Goal: Task Accomplishment & Management: Use online tool/utility

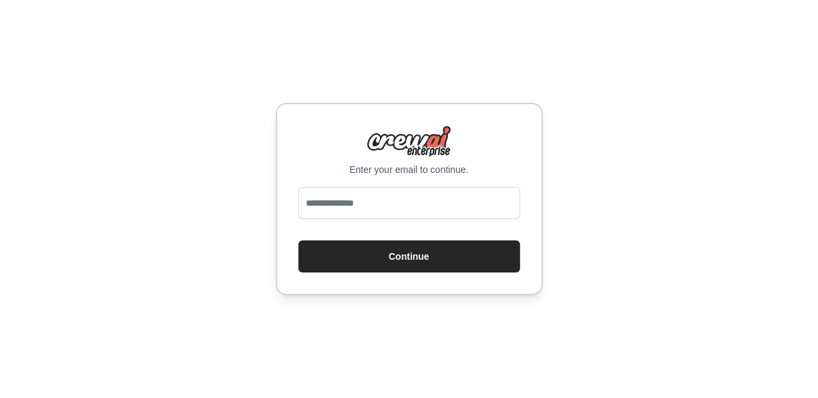
type input "**********"
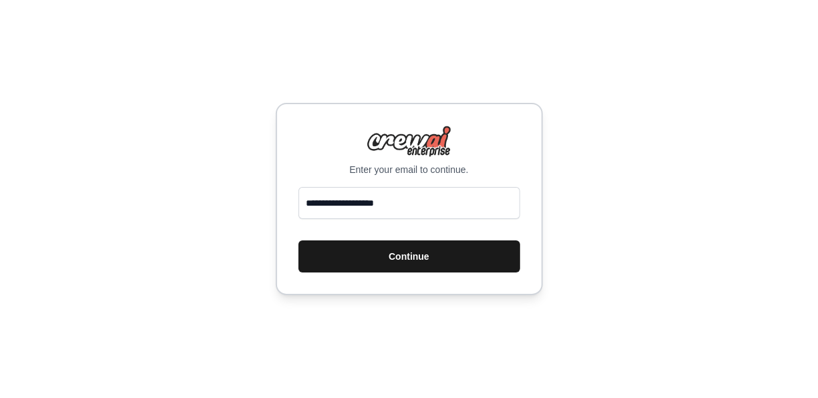
click at [410, 258] on button "Continue" at bounding box center [409, 256] width 222 height 32
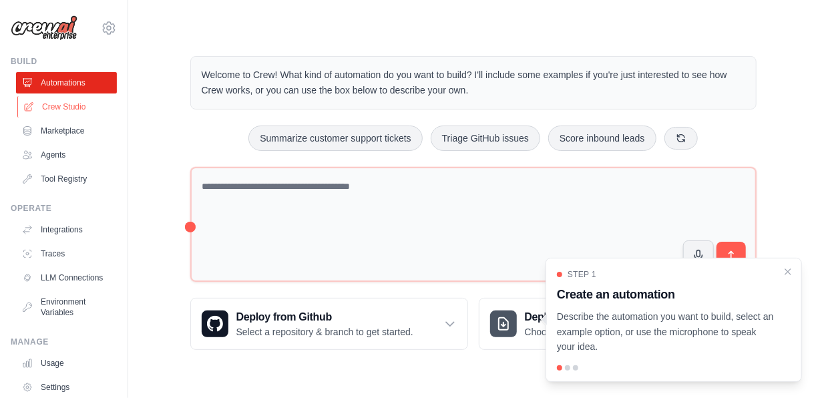
click at [75, 101] on link "Crew Studio" at bounding box center [67, 106] width 101 height 21
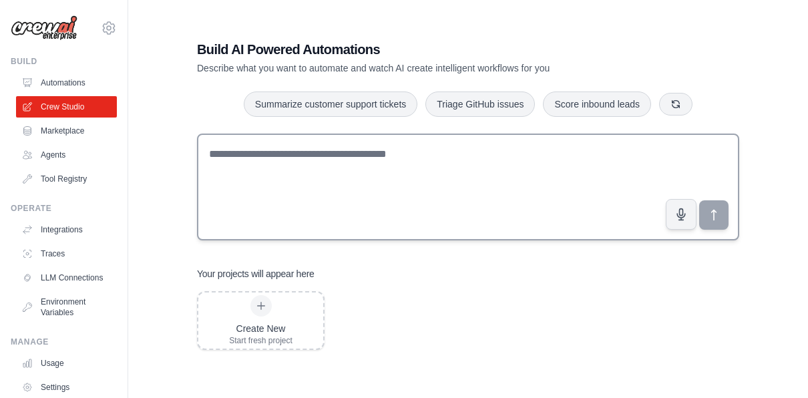
scroll to position [27, 0]
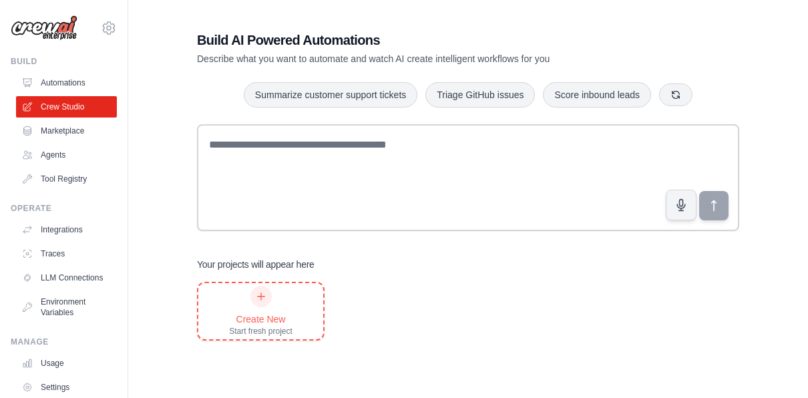
click at [231, 308] on div "Create New Start fresh project" at bounding box center [260, 311] width 63 height 51
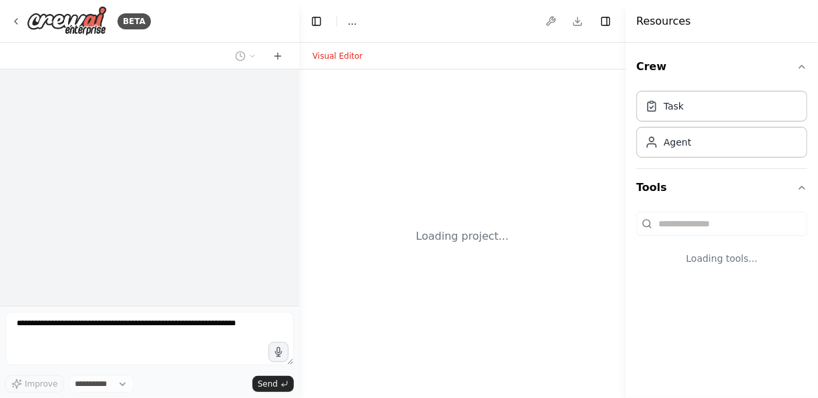
select select "****"
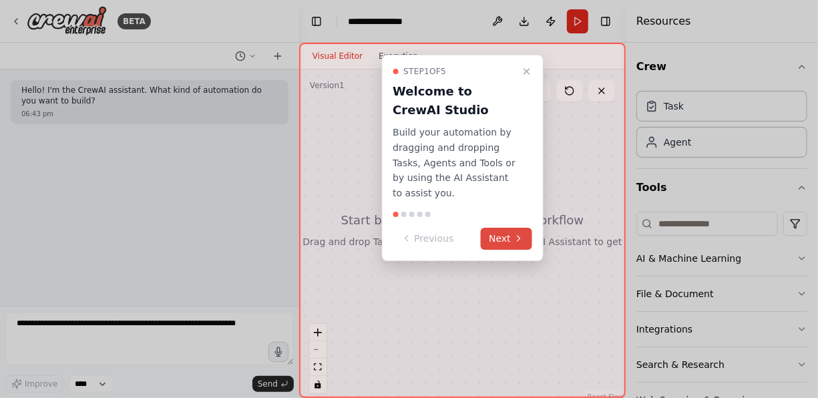
click at [496, 228] on button "Next" at bounding box center [506, 239] width 51 height 22
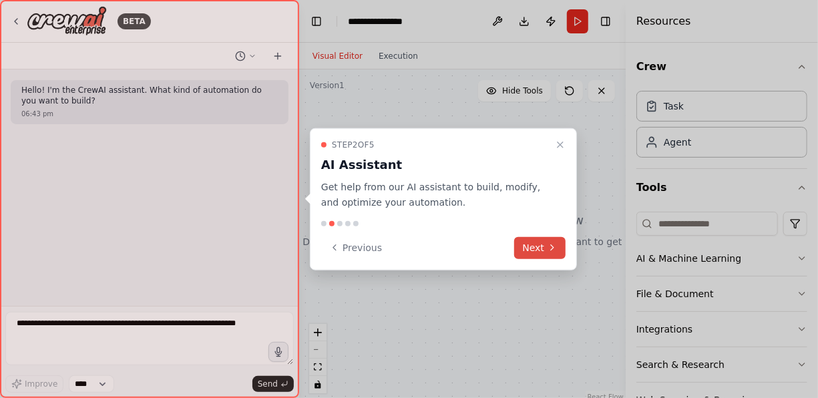
click at [532, 246] on button "Next" at bounding box center [539, 247] width 51 height 22
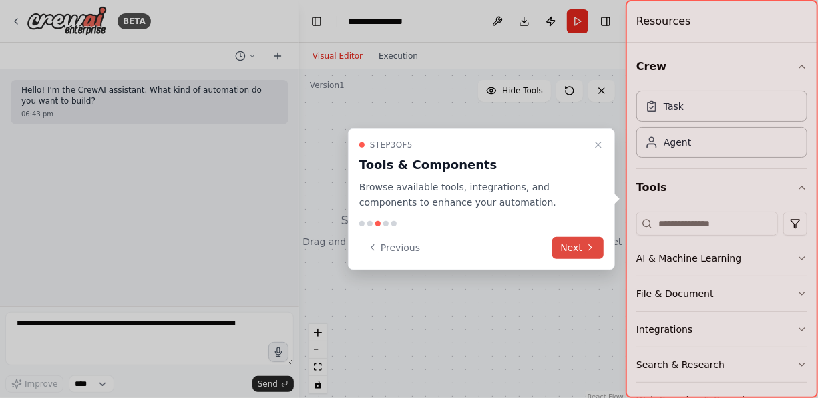
click at [577, 244] on button "Next" at bounding box center [577, 247] width 51 height 22
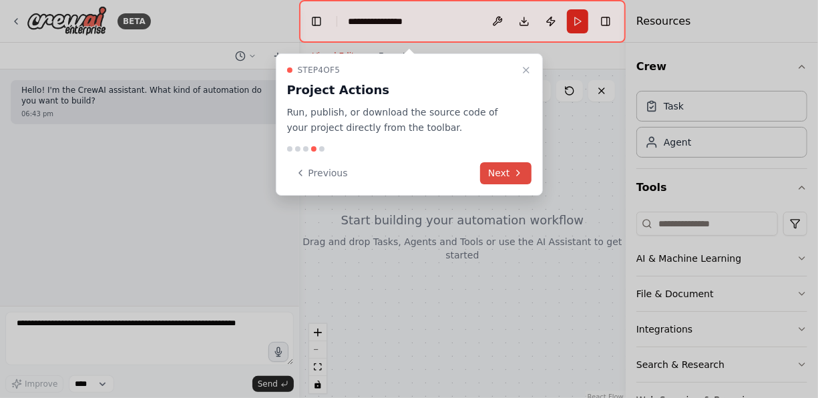
click at [517, 166] on button "Next" at bounding box center [505, 173] width 51 height 22
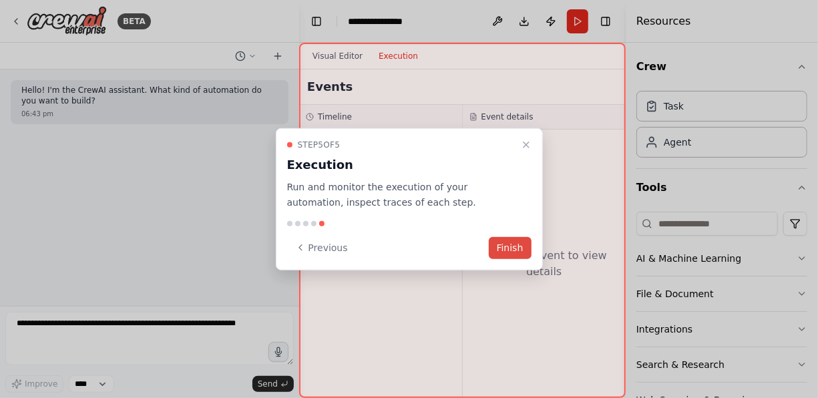
click at [506, 237] on button "Finish" at bounding box center [510, 247] width 43 height 22
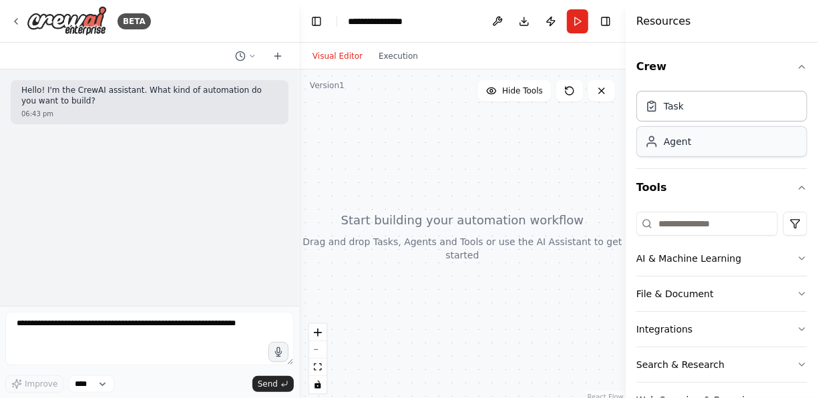
click at [698, 151] on div "Agent" at bounding box center [721, 141] width 171 height 31
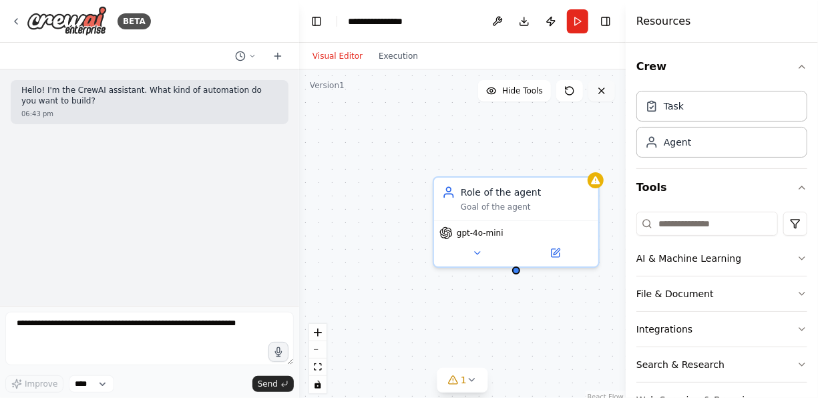
click at [604, 95] on icon at bounding box center [601, 90] width 11 height 11
click at [605, 87] on icon at bounding box center [601, 90] width 11 height 11
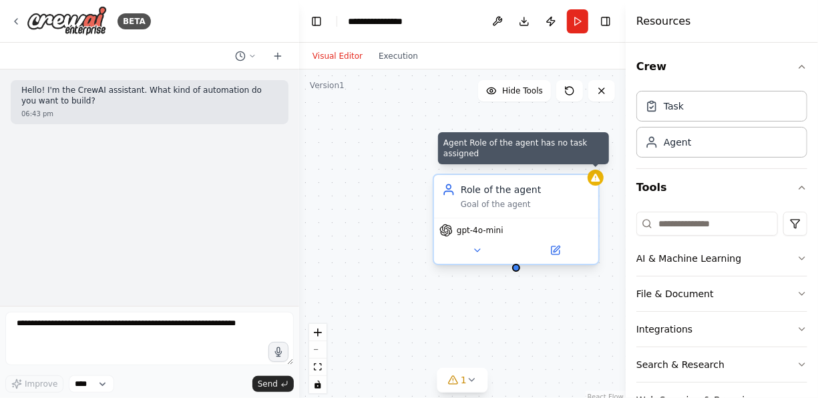
click at [597, 178] on icon at bounding box center [595, 178] width 9 height 8
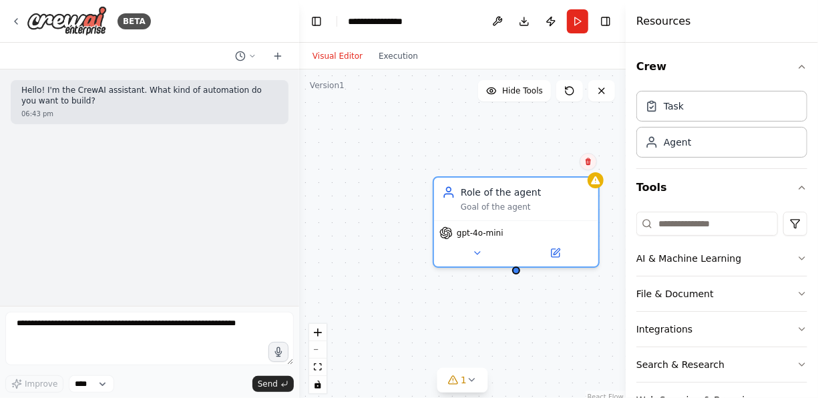
click at [588, 158] on icon at bounding box center [587, 161] width 5 height 7
click at [567, 164] on button "Confirm" at bounding box center [550, 162] width 47 height 16
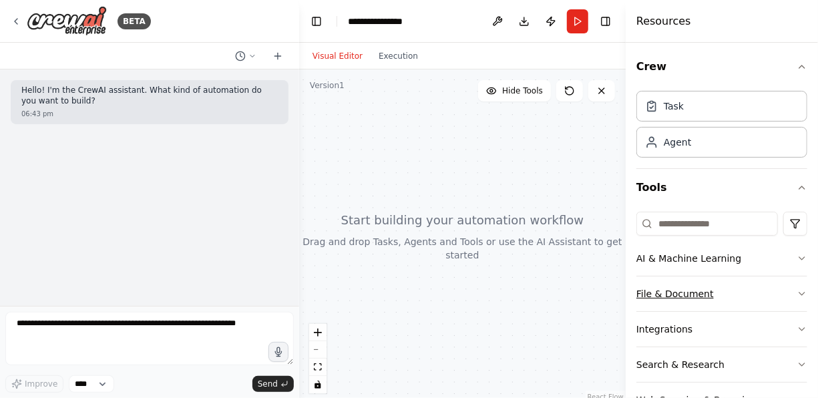
click at [708, 288] on button "File & Document" at bounding box center [721, 293] width 171 height 35
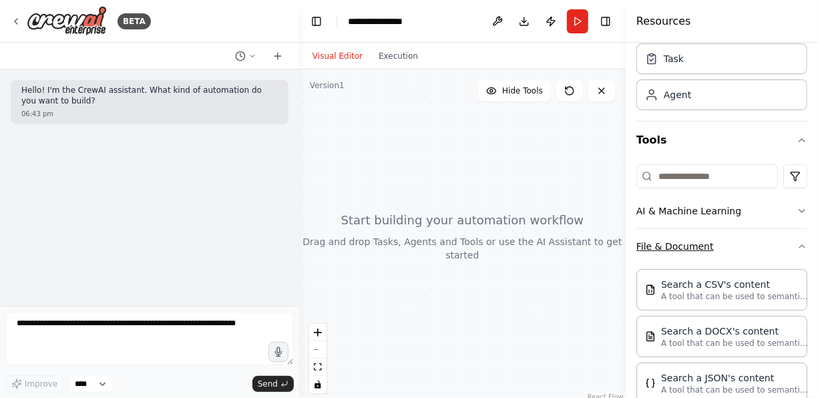
scroll to position [67, 0]
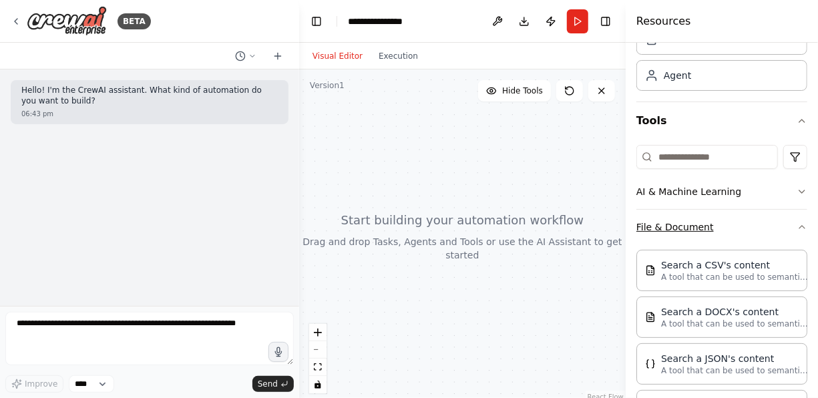
click at [732, 236] on button "File & Document" at bounding box center [721, 227] width 171 height 35
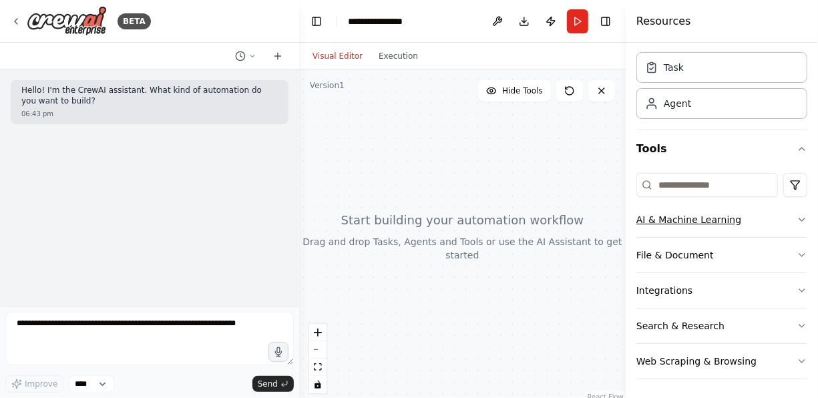
click at [796, 219] on icon "button" at bounding box center [801, 219] width 11 height 11
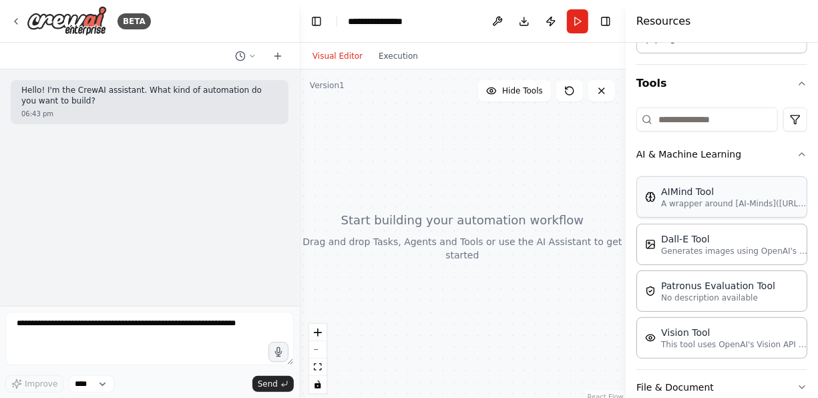
scroll to position [101, 0]
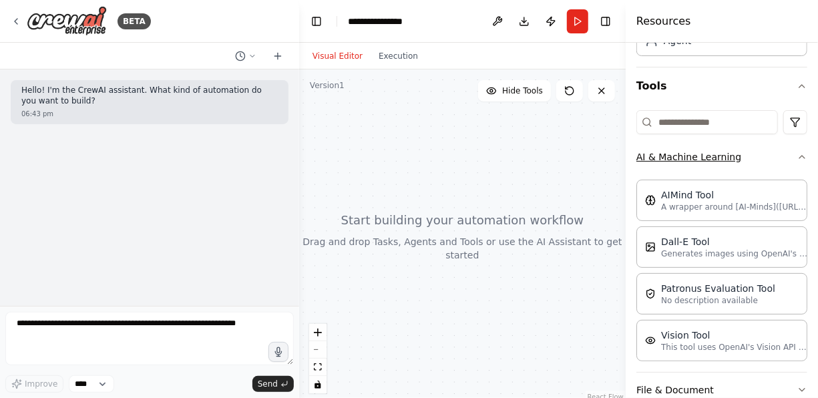
click at [796, 159] on icon "button" at bounding box center [801, 157] width 11 height 11
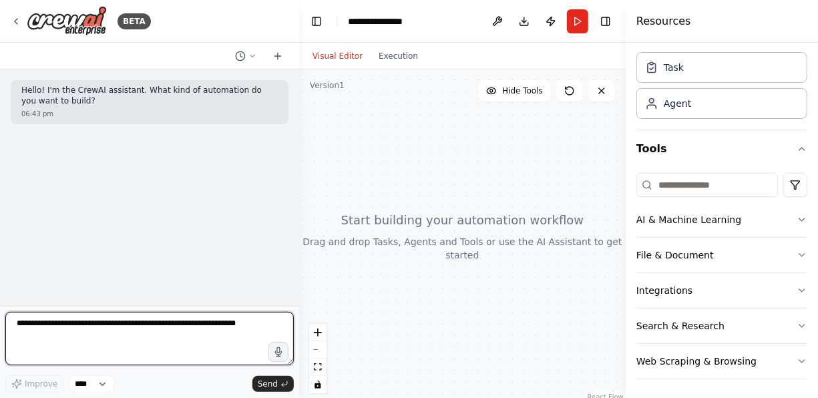
click at [192, 334] on textarea at bounding box center [149, 338] width 288 height 53
type textarea "**********"
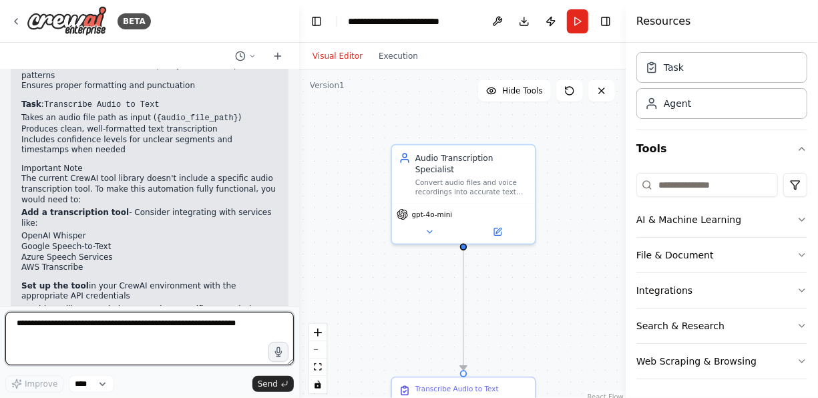
scroll to position [692, 0]
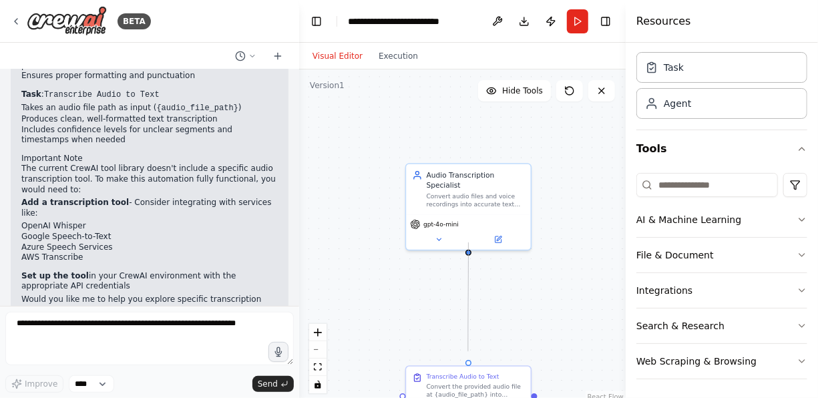
click at [468, 351] on circle "Edge from 97d7aa2e-9256-46de-b10a-7c1431ad3430 to 1d1f9646-907a-43fc-a5bc-e9033…" at bounding box center [468, 355] width 10 height 10
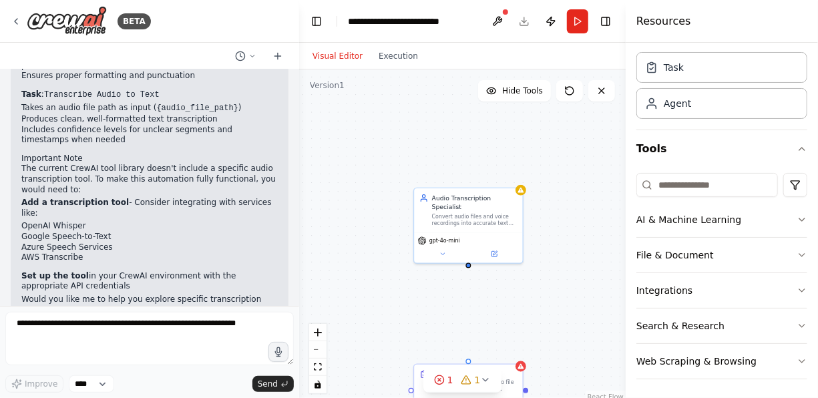
click at [469, 303] on div "Audio Transcription Specialist Convert audio files and voice recordings into ac…" at bounding box center [462, 236] width 326 height 334
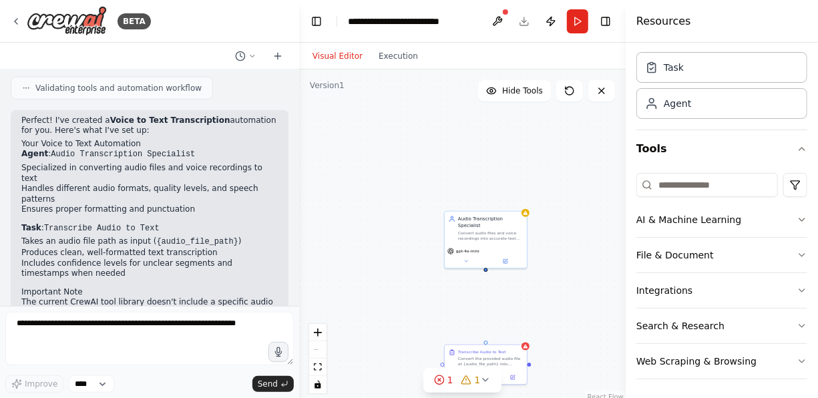
scroll to position [625, 0]
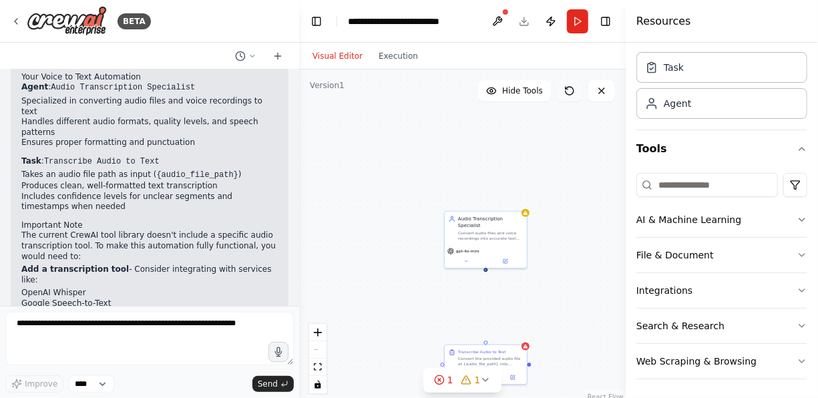
click at [573, 89] on icon at bounding box center [569, 91] width 8 height 8
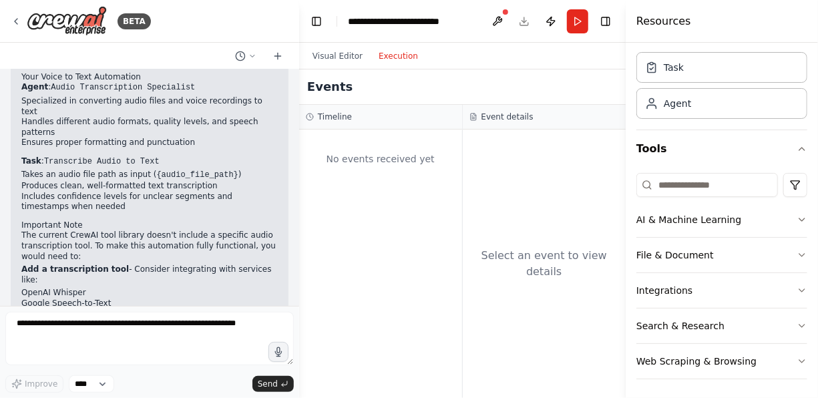
click at [393, 58] on button "Execution" at bounding box center [397, 56] width 55 height 16
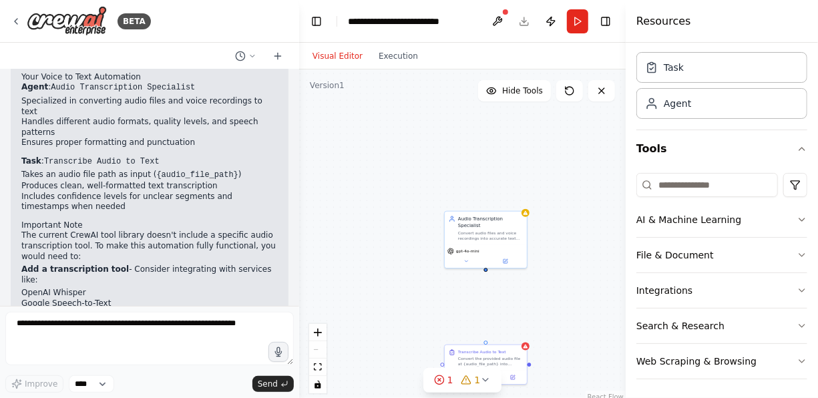
click at [333, 57] on button "Visual Editor" at bounding box center [337, 56] width 66 height 16
click at [304, 48] on button "Visual Editor" at bounding box center [337, 56] width 66 height 16
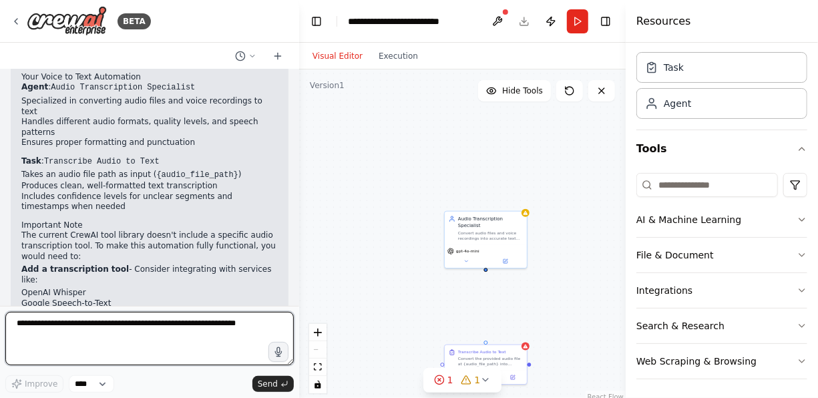
click at [90, 333] on textarea at bounding box center [149, 338] width 288 height 53
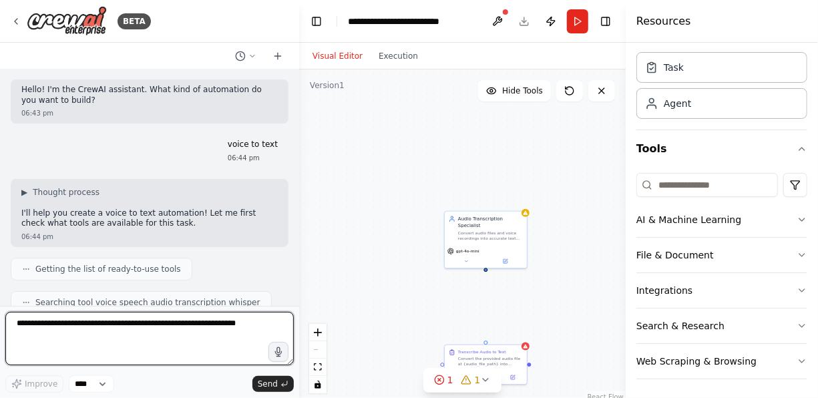
scroll to position [0, 0]
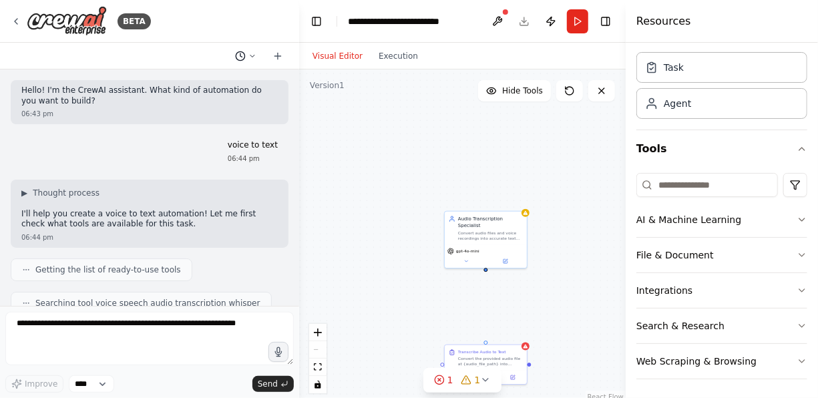
click at [255, 54] on icon at bounding box center [252, 56] width 8 height 8
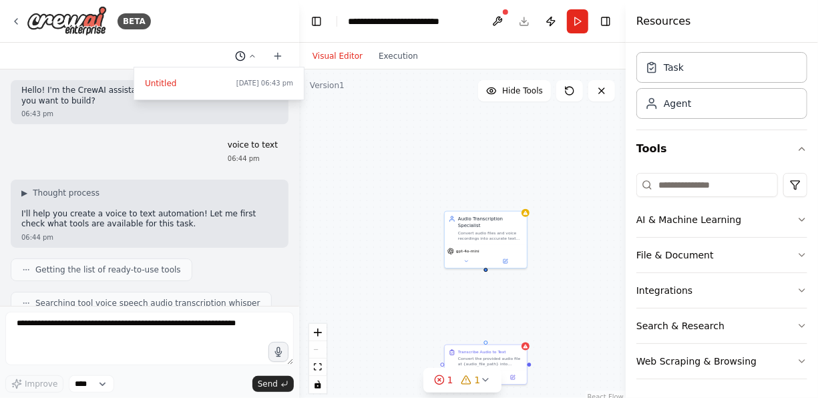
click at [255, 54] on div at bounding box center [149, 199] width 299 height 398
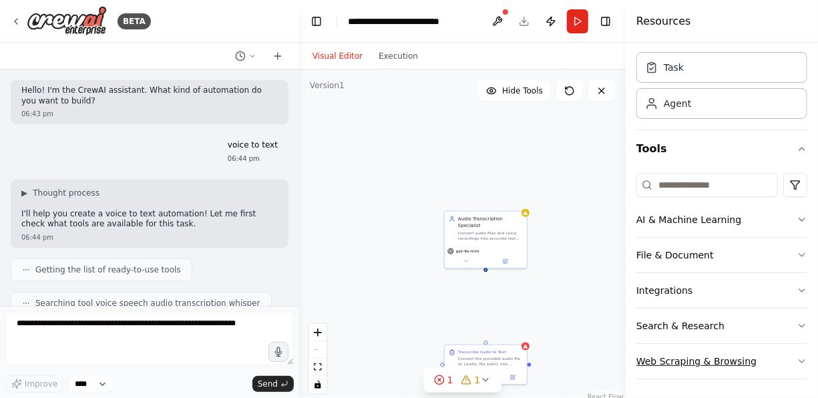
click at [796, 356] on icon "button" at bounding box center [801, 361] width 11 height 11
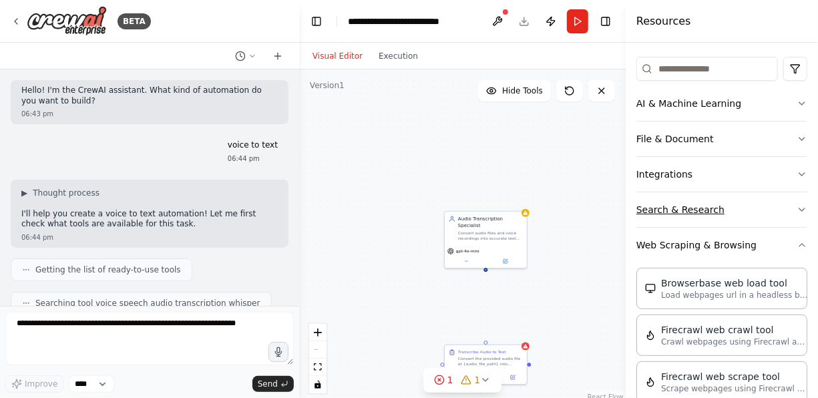
scroll to position [137, 0]
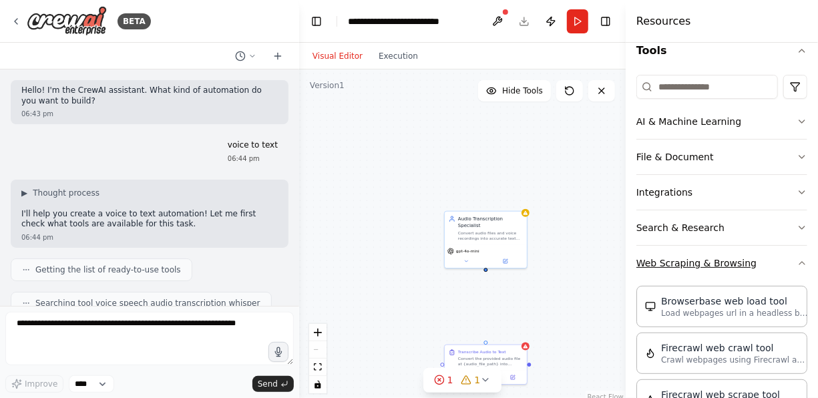
click at [792, 272] on button "Web Scraping & Browsing" at bounding box center [721, 263] width 171 height 35
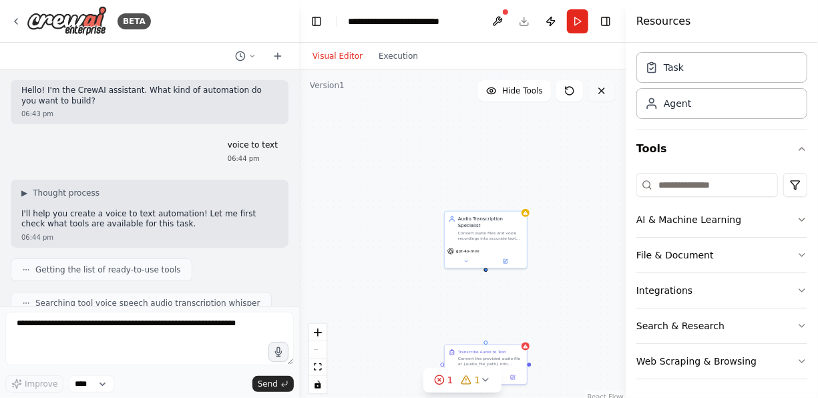
click at [601, 96] on button at bounding box center [601, 90] width 27 height 21
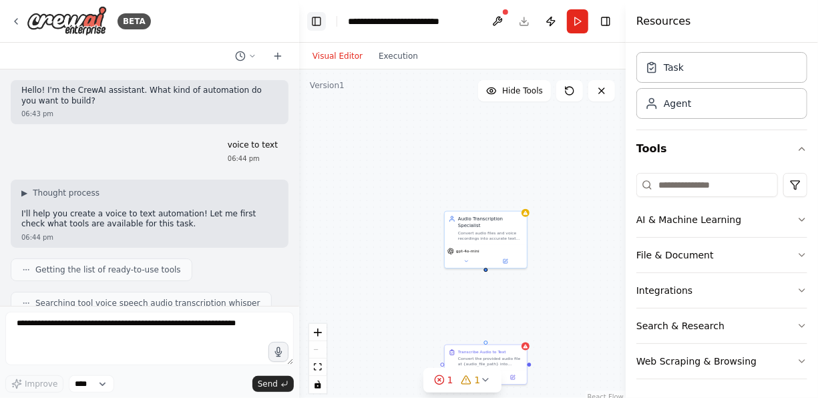
click at [314, 24] on button "Toggle Left Sidebar" at bounding box center [316, 21] width 19 height 19
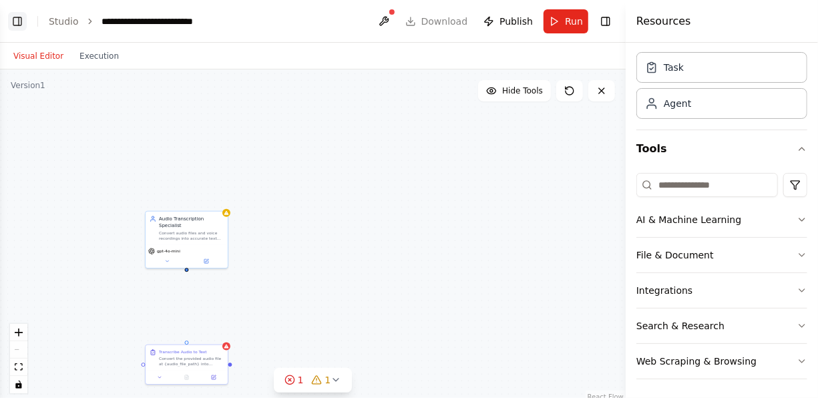
click at [16, 22] on button "Toggle Left Sidebar" at bounding box center [17, 21] width 19 height 19
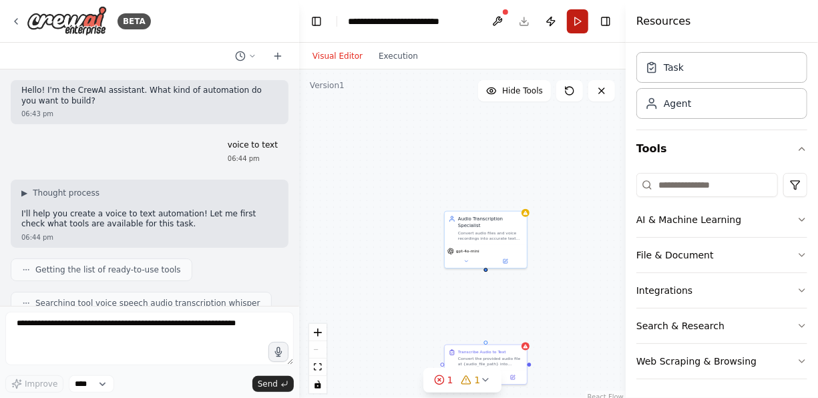
click at [573, 17] on button "Run" at bounding box center [577, 21] width 21 height 24
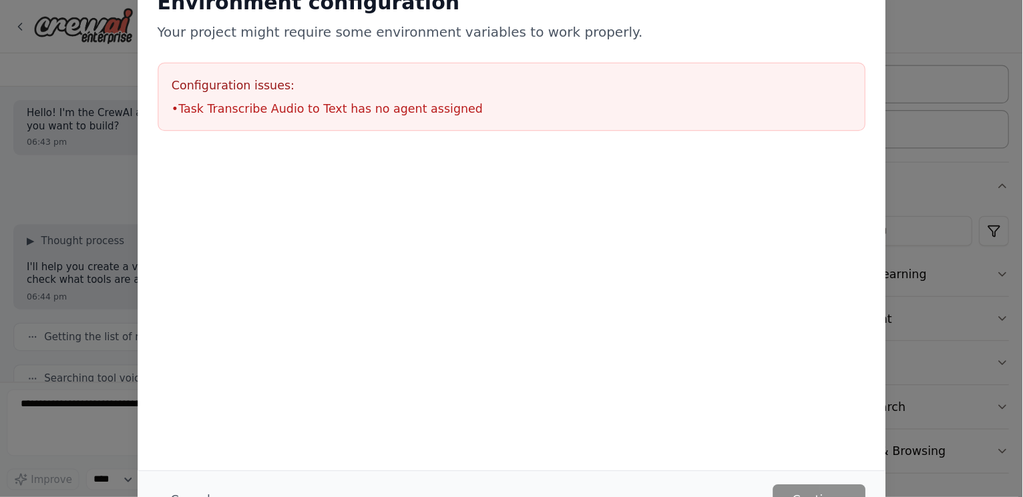
scroll to position [0, 0]
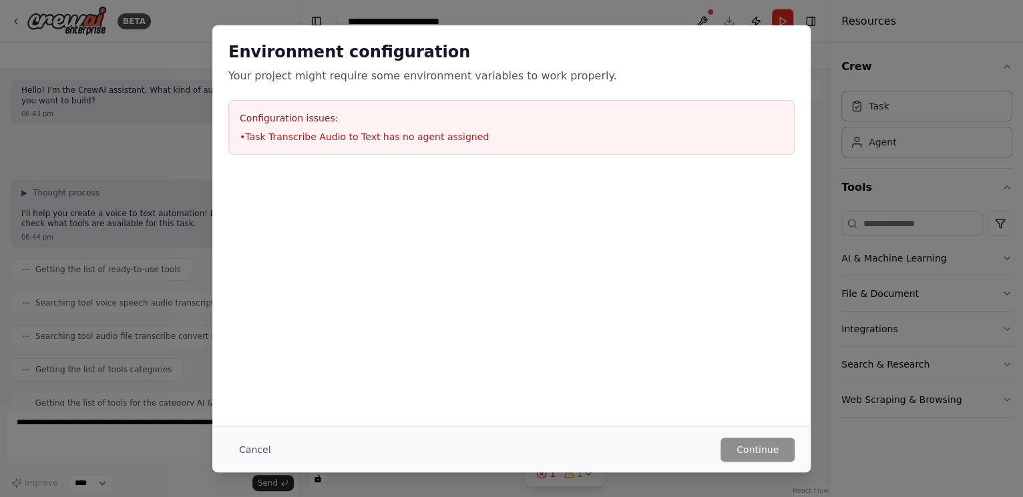
drag, startPoint x: 779, startPoint y: 0, endPoint x: 564, endPoint y: 210, distance: 300.7
click at [564, 210] on div at bounding box center [511, 238] width 598 height 134
click at [425, 142] on li "• Task Transcribe Audio to Text has no agent assigned" at bounding box center [511, 136] width 543 height 13
click at [776, 44] on h2 "Environment configuration" at bounding box center [511, 51] width 566 height 21
click at [255, 397] on button "Cancel" at bounding box center [254, 450] width 53 height 24
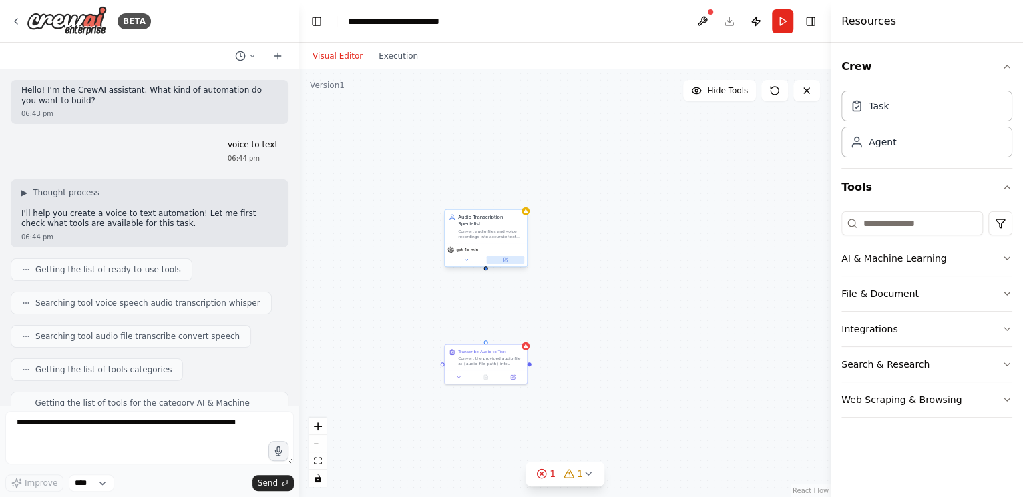
click at [505, 258] on icon at bounding box center [505, 260] width 4 height 4
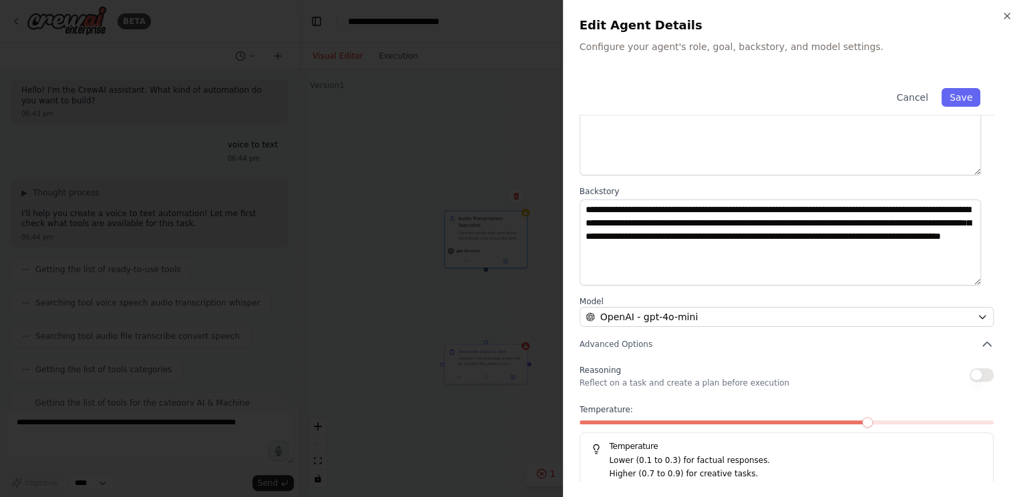
scroll to position [106, 0]
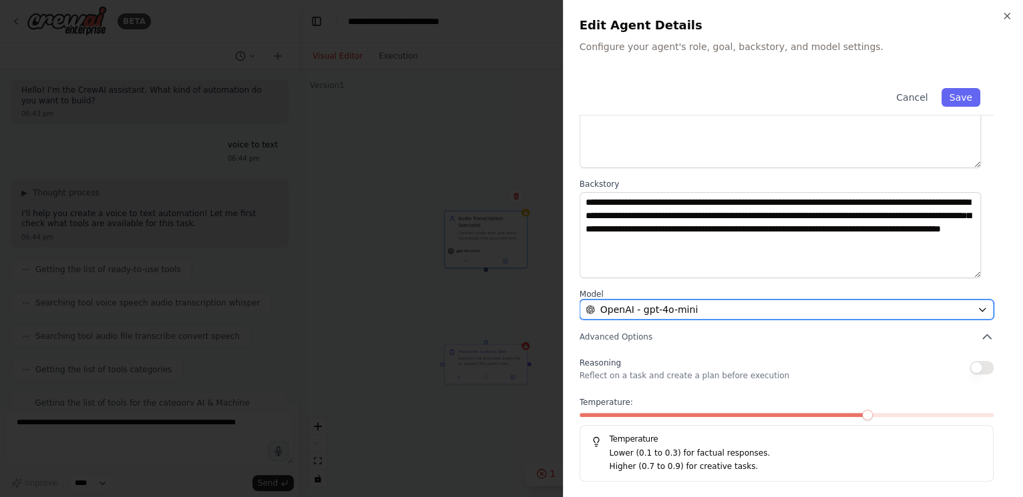
click at [740, 300] on button "OpenAI - gpt-4o-mini" at bounding box center [786, 310] width 414 height 20
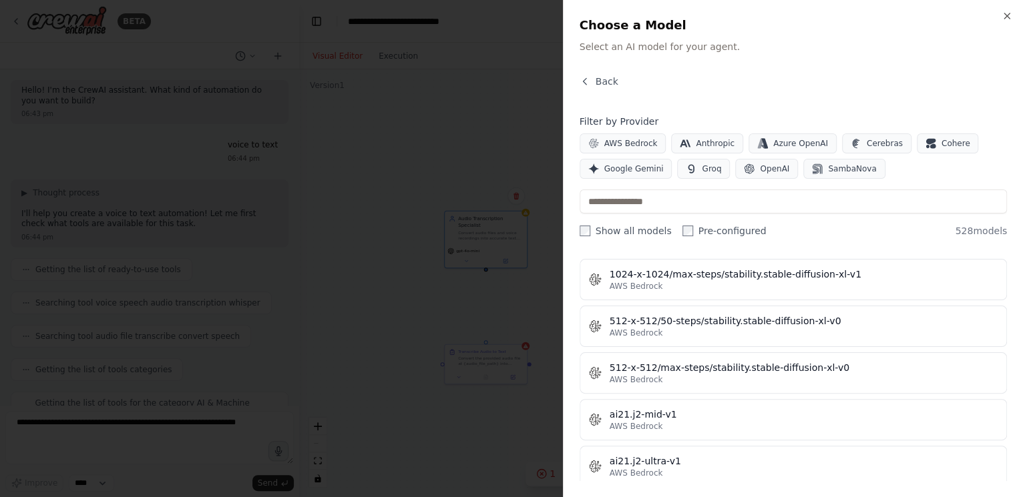
scroll to position [250, 0]
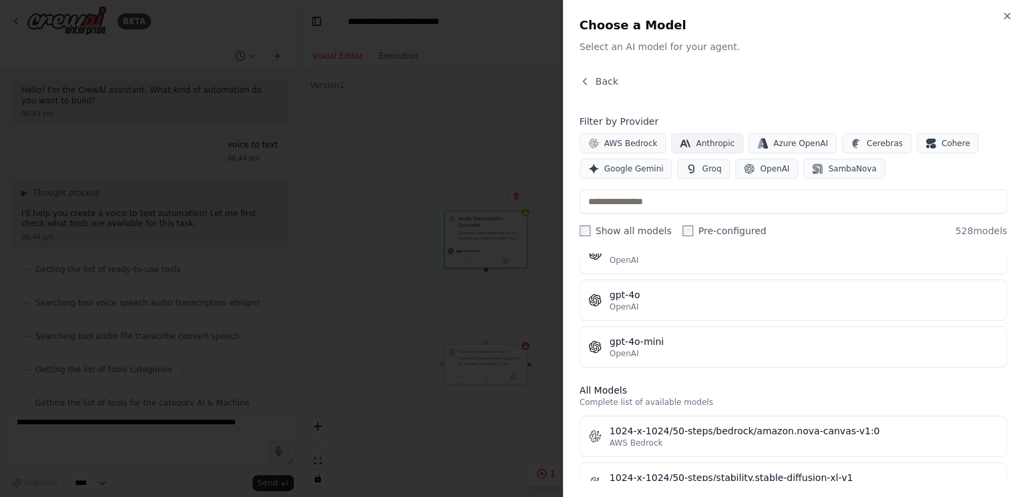
click at [686, 144] on button "Anthropic" at bounding box center [707, 144] width 72 height 20
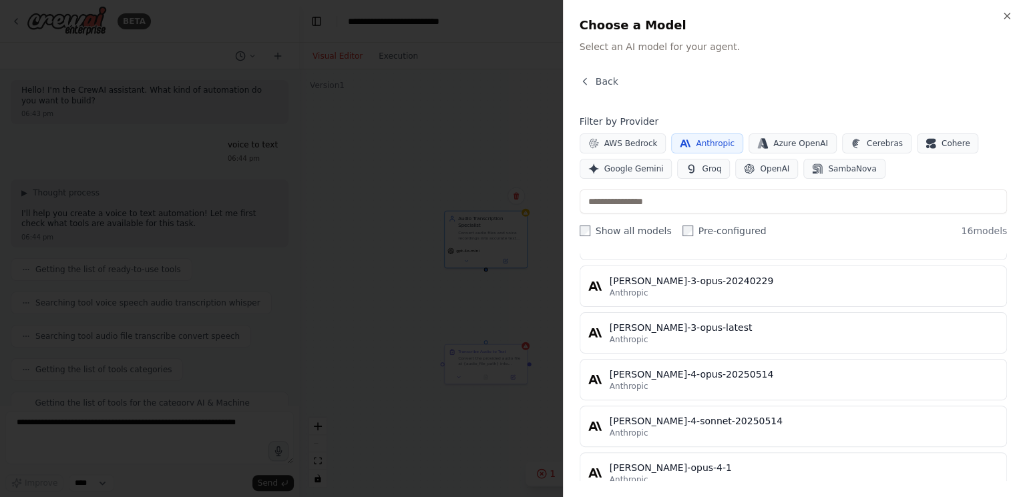
scroll to position [501, 0]
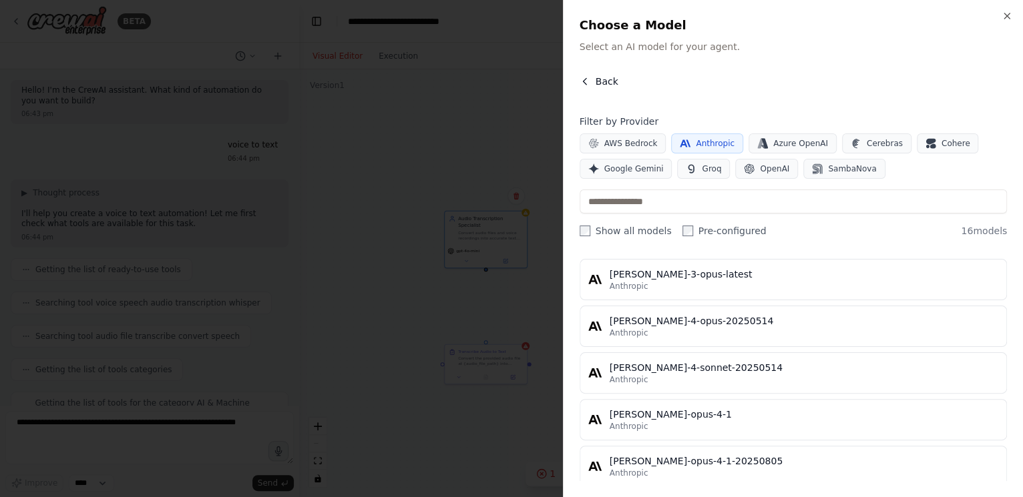
click at [601, 77] on span "Back" at bounding box center [606, 81] width 23 height 13
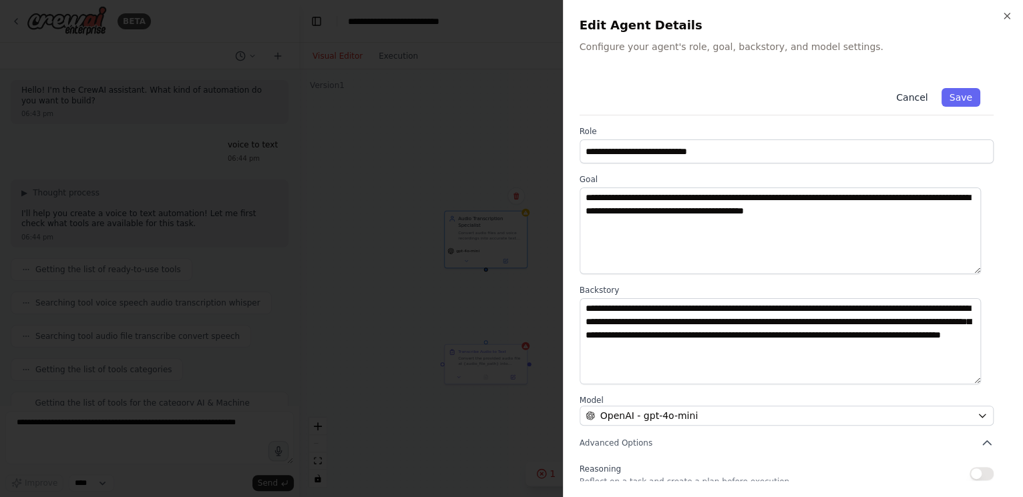
click at [817, 103] on button "Cancel" at bounding box center [911, 97] width 47 height 19
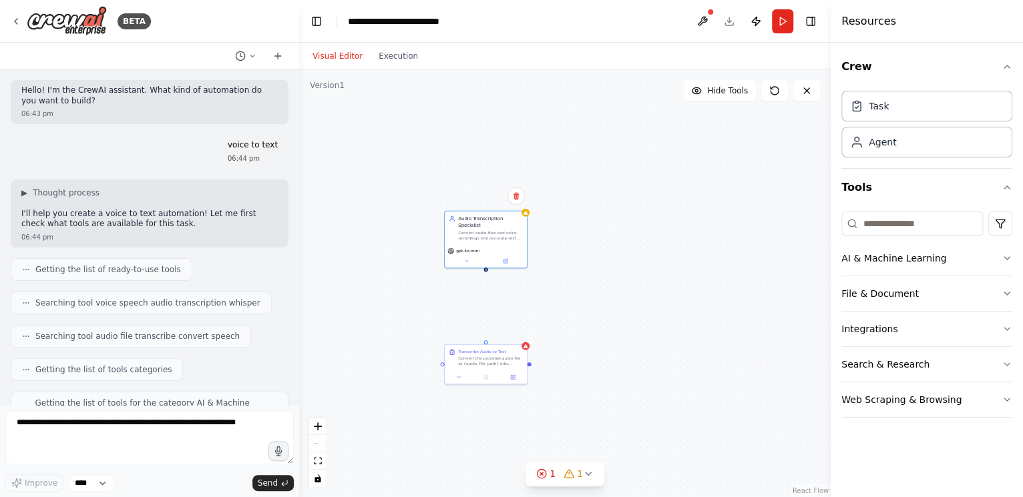
click at [817, 103] on div "Task" at bounding box center [926, 106] width 171 height 31
click at [817, 103] on div "Task" at bounding box center [926, 105] width 171 height 31
click at [817, 111] on div "Task" at bounding box center [878, 105] width 20 height 13
click at [805, 90] on icon at bounding box center [806, 90] width 11 height 11
